Goal: Find specific page/section: Find specific page/section

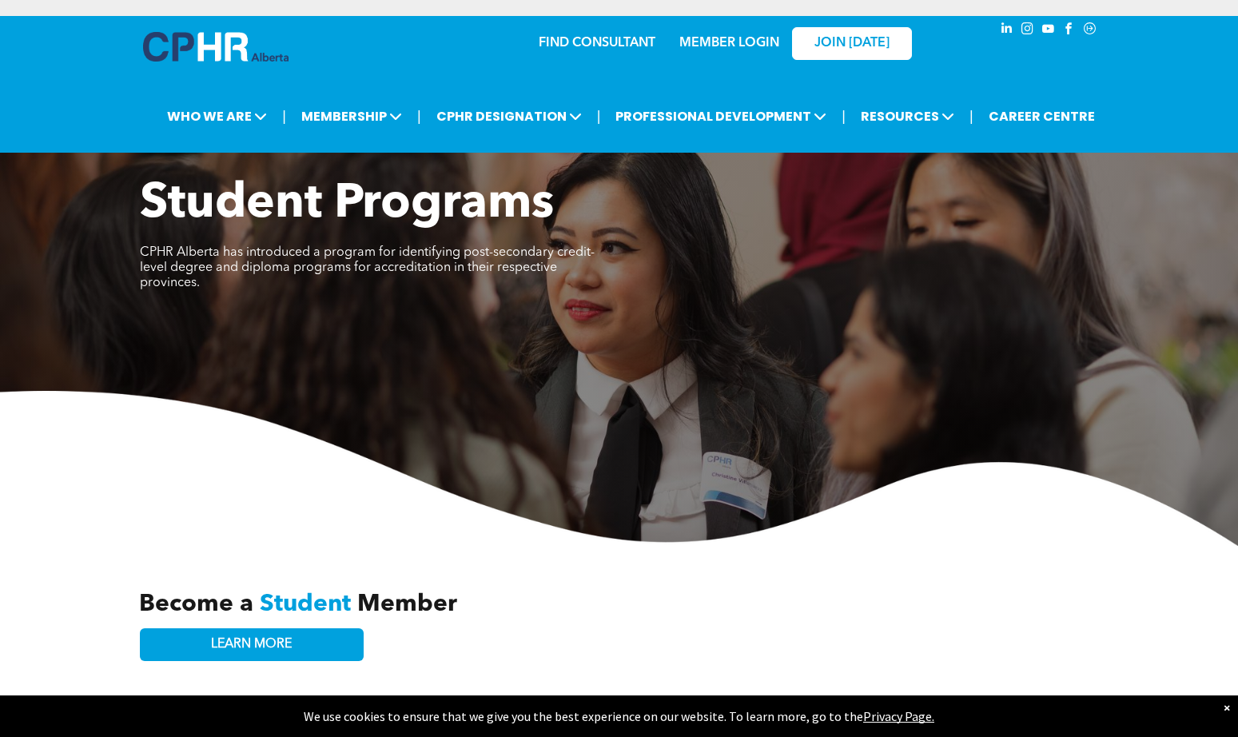
click at [732, 42] on link "MEMBER LOGIN" at bounding box center [729, 43] width 100 height 13
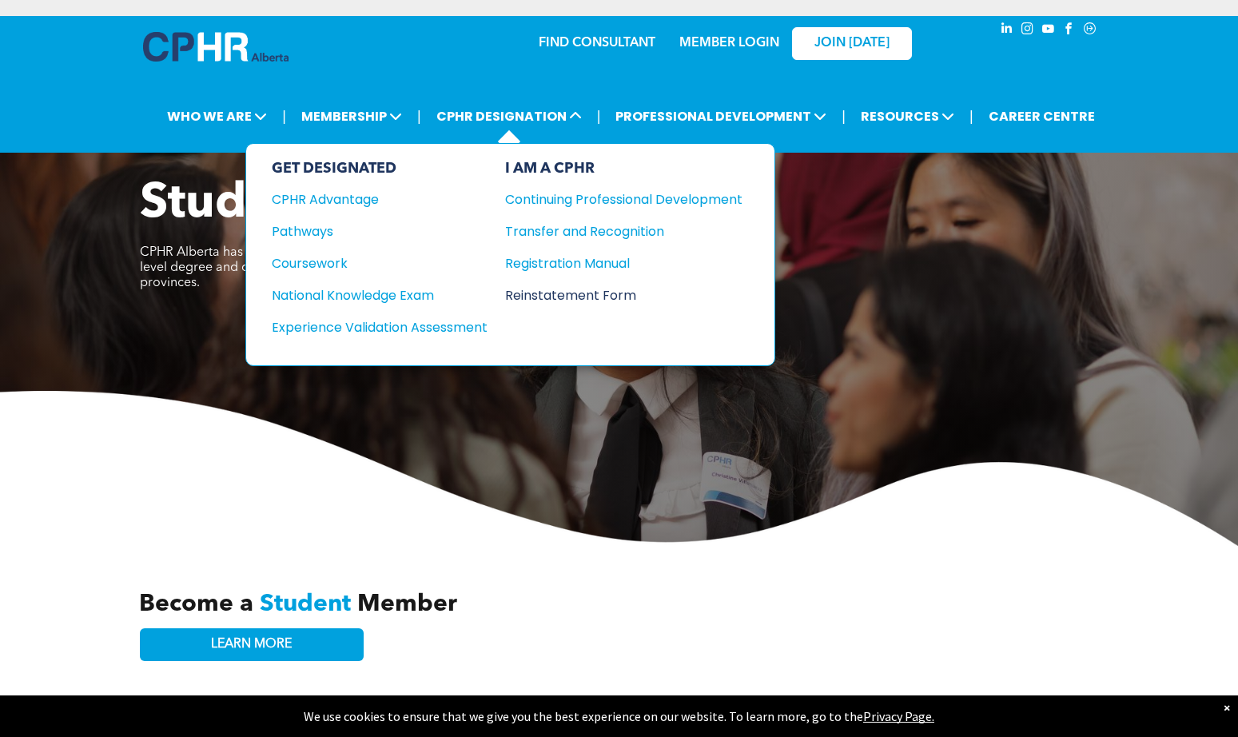
click at [564, 291] on div "Reinstatement Form" at bounding box center [611, 295] width 213 height 20
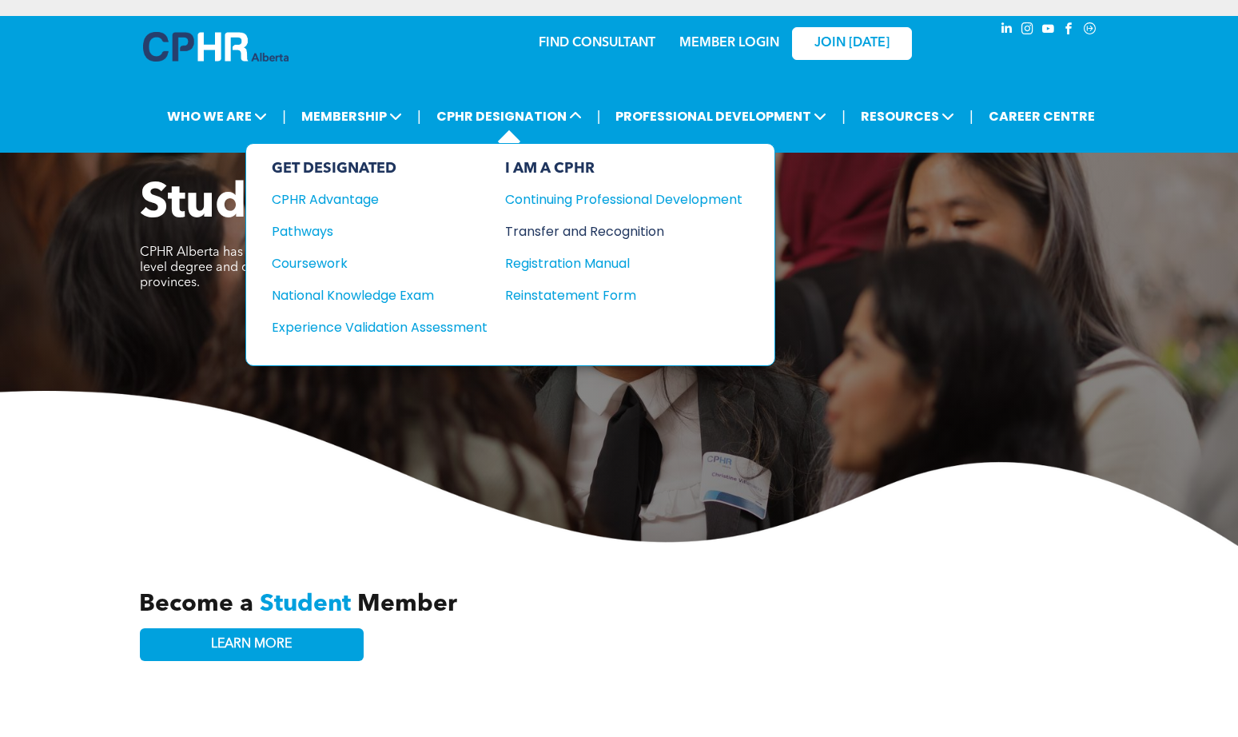
scroll to position [1, 0]
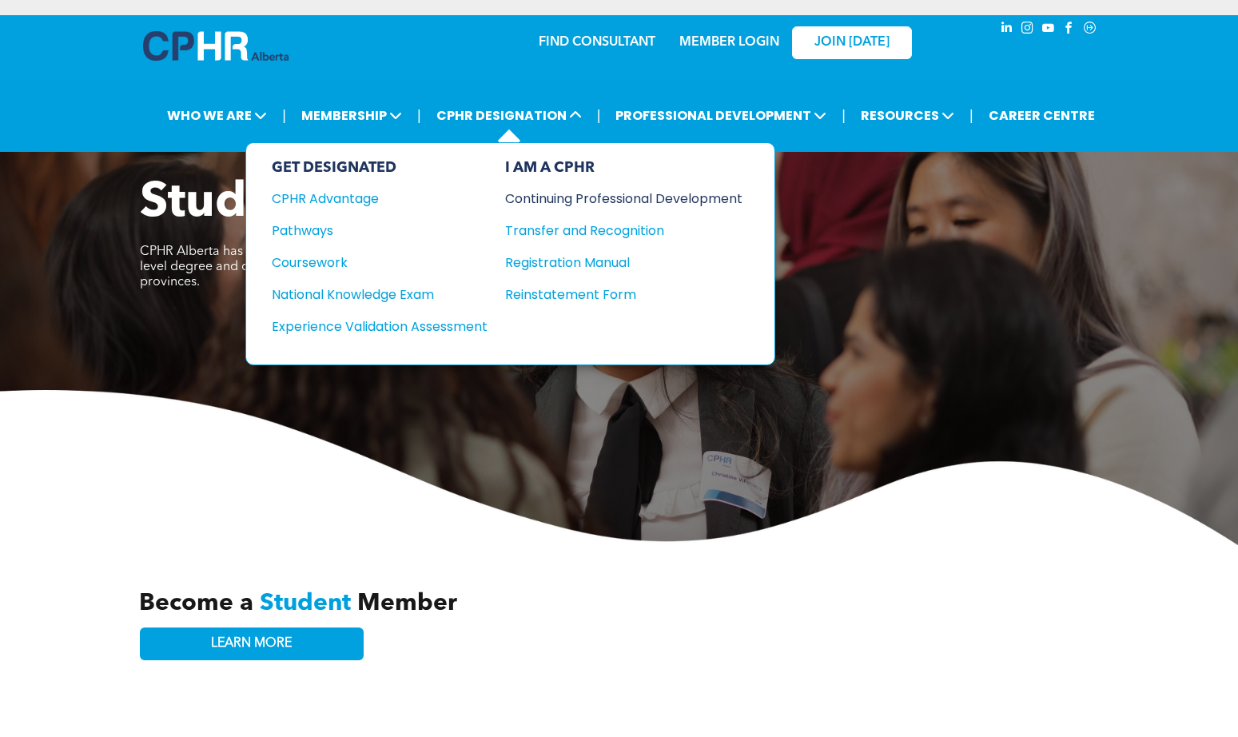
click at [617, 197] on div "Continuing Professional Development" at bounding box center [611, 199] width 213 height 20
